Goal: Task Accomplishment & Management: Complete application form

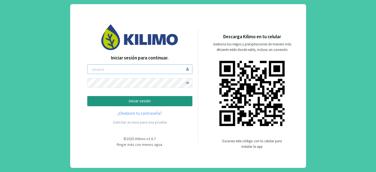
click at [172, 70] on input "email" at bounding box center [139, 69] width 105 height 10
type input "[PERSON_NAME][EMAIL_ADDRESS][DOMAIN_NAME]"
click at [175, 102] on p "iniciar sesión" at bounding box center [140, 101] width 96 height 6
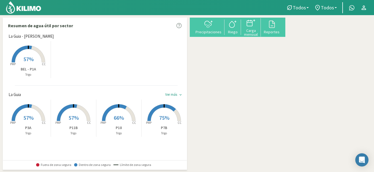
click at [32, 57] on span "57%" at bounding box center [28, 59] width 10 height 7
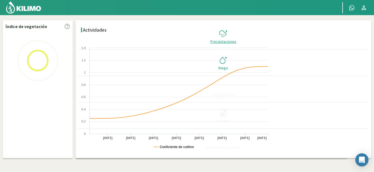
select select "1: Object"
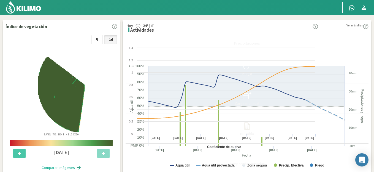
click at [251, 34] on icon at bounding box center [247, 35] width 9 height 9
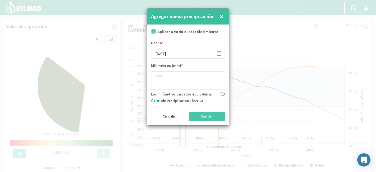
click at [181, 32] on label "Aplicar a todo el establecimiento" at bounding box center [188, 32] width 61 height 6
click at [153, 31] on input "checkbox" at bounding box center [153, 32] width 6 height 6
click at [154, 30] on input "checkbox" at bounding box center [153, 32] width 6 height 6
checkbox input "true"
click at [195, 54] on input "[DATE]" at bounding box center [188, 54] width 74 height 10
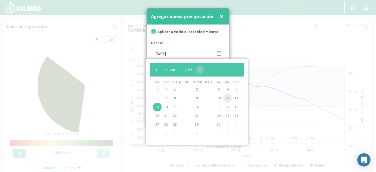
click at [223, 98] on span "11" at bounding box center [227, 98] width 9 height 9
type input "[DATE]"
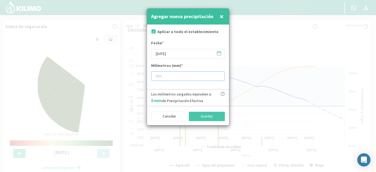
click at [200, 77] on input "number" at bounding box center [188, 76] width 74 height 10
type input "35"
click at [216, 115] on button "Guardar" at bounding box center [207, 116] width 36 height 9
type input "[DATE]"
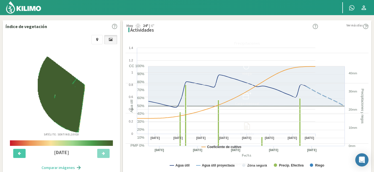
click at [63, 35] on select "La Guia La Guia - [PERSON_NAME]" at bounding box center [61, 37] width 106 height 10
select select "0: Object"
click at [8, 32] on select "La Guia La Guia - [PERSON_NAME]" at bounding box center [61, 37] width 106 height 10
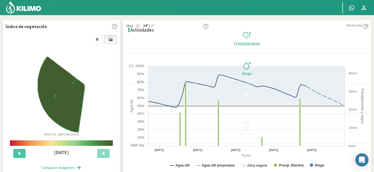
click at [251, 37] on icon at bounding box center [247, 35] width 9 height 9
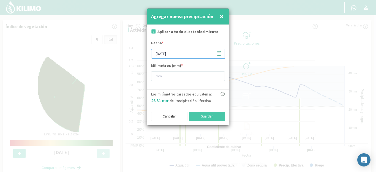
click at [183, 55] on input "[DATE]" at bounding box center [188, 54] width 74 height 10
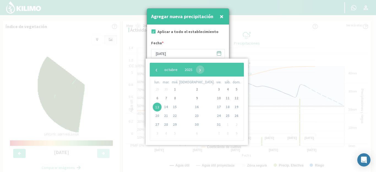
click at [223, 99] on span "11" at bounding box center [227, 98] width 9 height 9
type input "[DATE]"
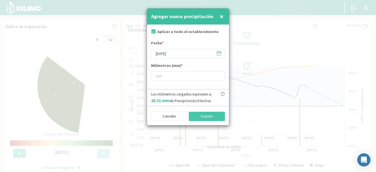
click at [198, 67] on div "Milímetros (mm) *" at bounding box center [188, 72] width 74 height 18
click at [198, 74] on input "number" at bounding box center [188, 76] width 74 height 10
type input "25"
click at [204, 117] on button "Guardar" at bounding box center [207, 116] width 36 height 9
select select "2: Object"
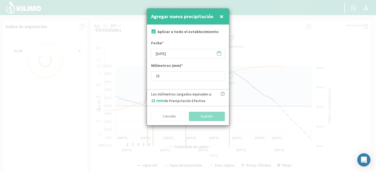
type input "[DATE]"
